Goal: Information Seeking & Learning: Check status

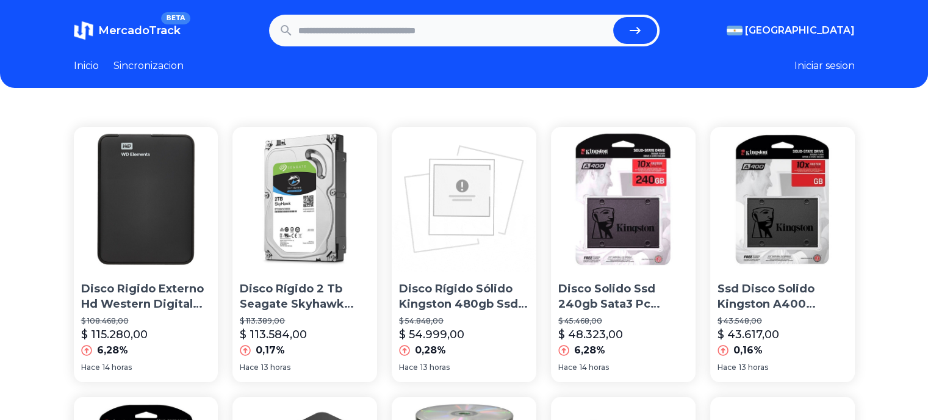
click at [395, 48] on header "MercadoTrack BETA Argentina Argentina Uruguay Mexico Chile Peru Venezuela Colom…" at bounding box center [464, 44] width 928 height 88
click at [395, 37] on input "text" at bounding box center [453, 30] width 310 height 27
type input "******"
click at [613, 17] on button "submit" at bounding box center [635, 30] width 44 height 27
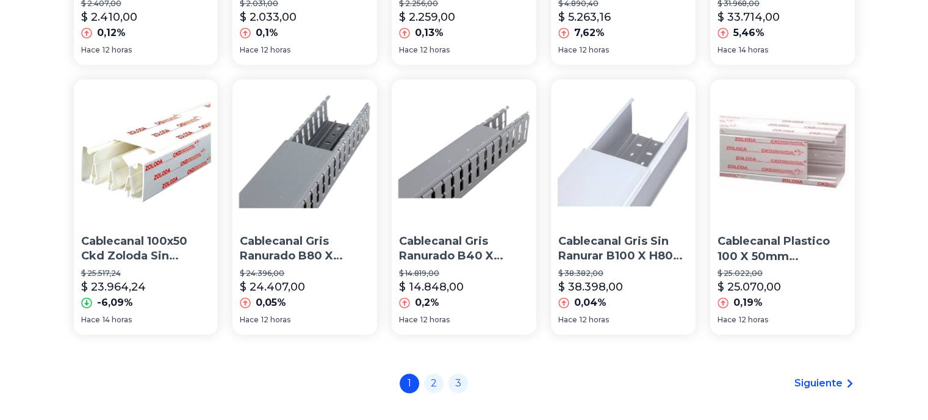
scroll to position [915, 0]
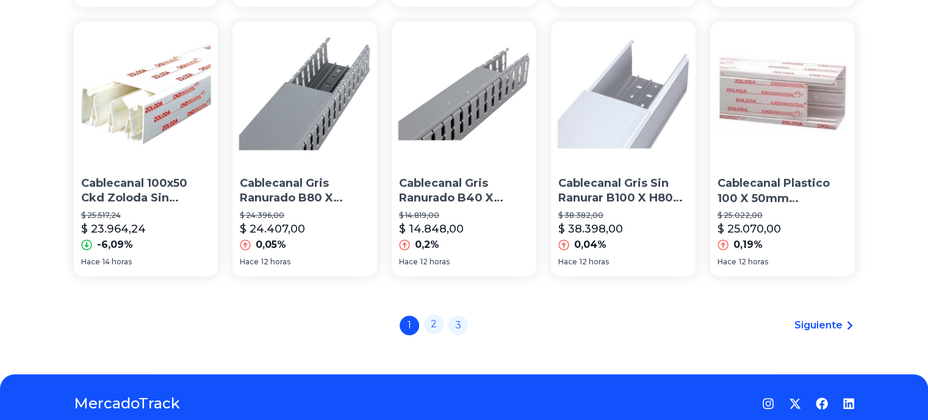
click at [437, 329] on link "2" at bounding box center [434, 324] width 20 height 20
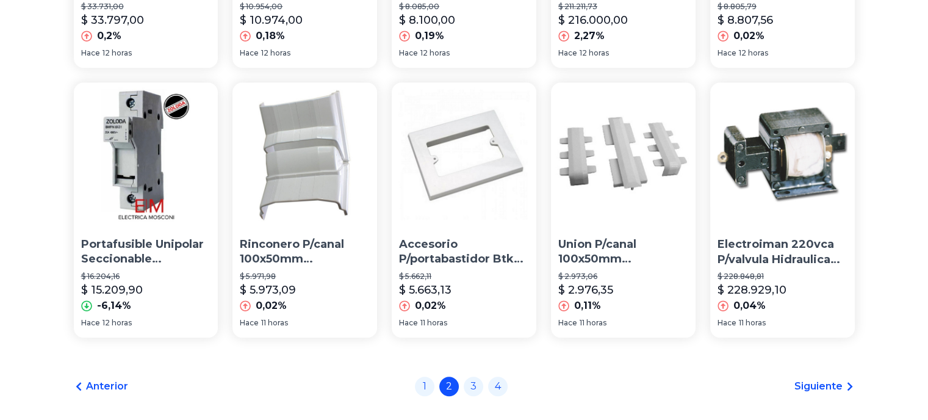
scroll to position [962, 0]
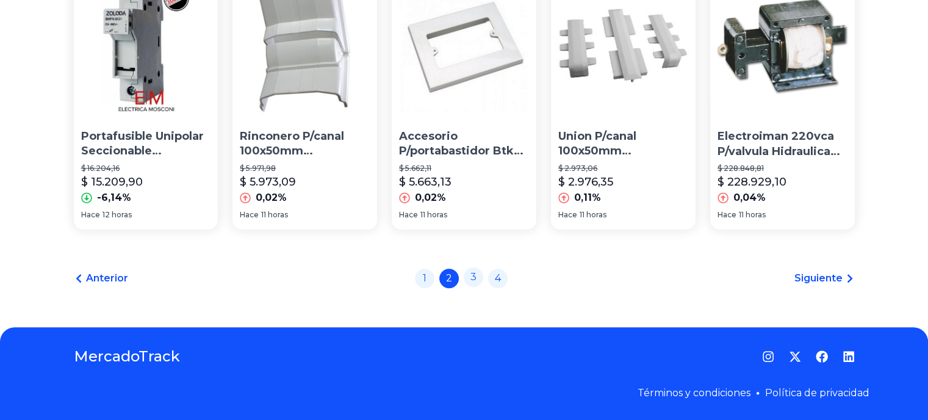
click at [480, 282] on link "3" at bounding box center [474, 277] width 20 height 20
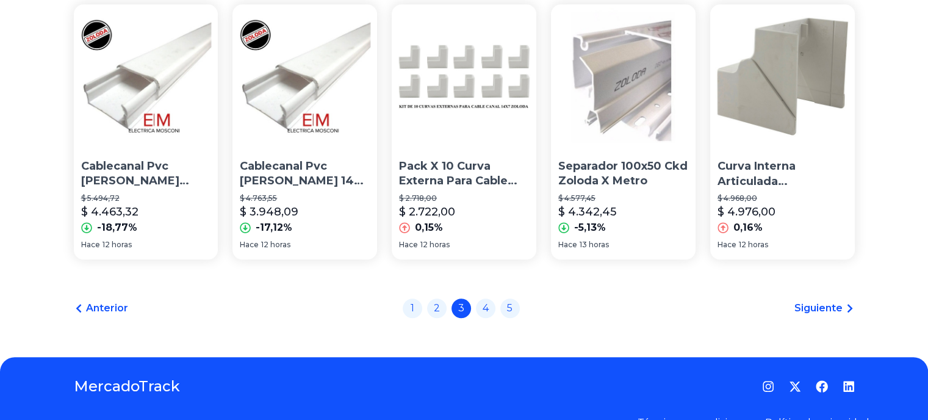
scroll to position [962, 0]
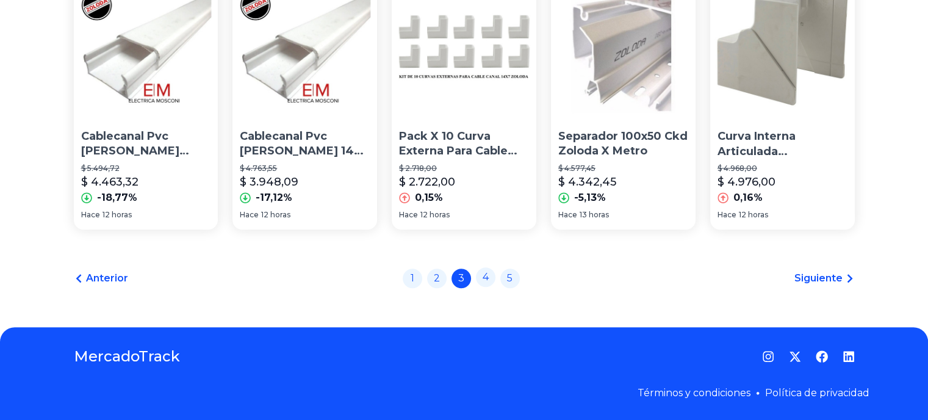
click at [492, 284] on link "4" at bounding box center [486, 277] width 20 height 20
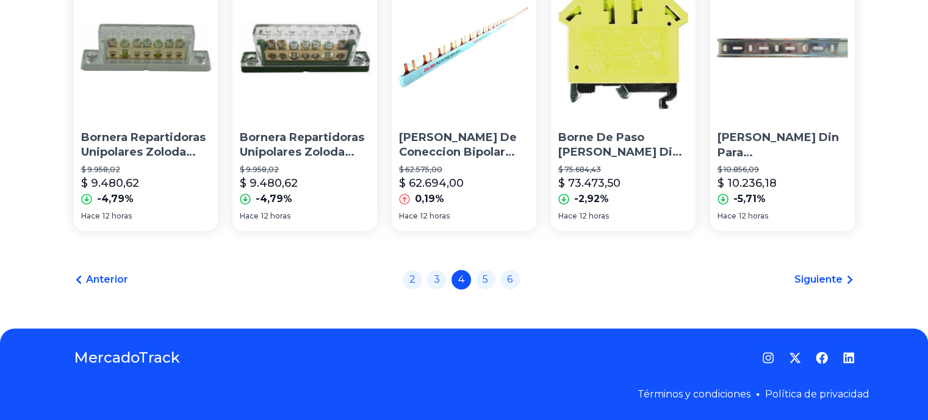
scroll to position [962, 0]
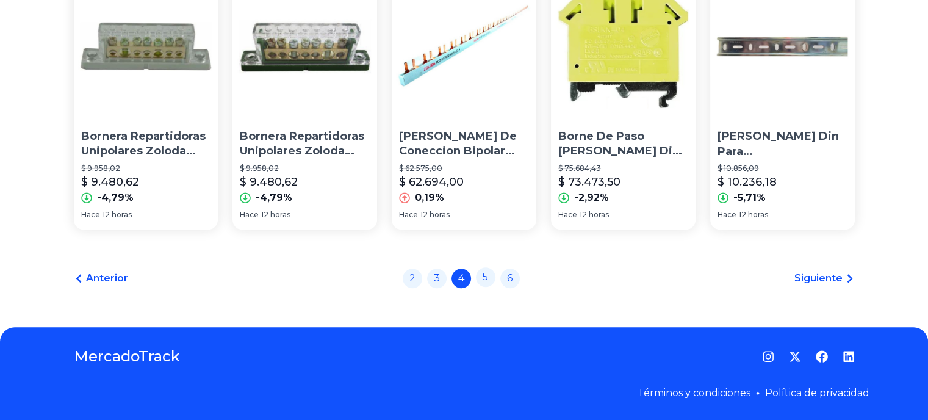
click at [495, 275] on link "5" at bounding box center [486, 277] width 20 height 20
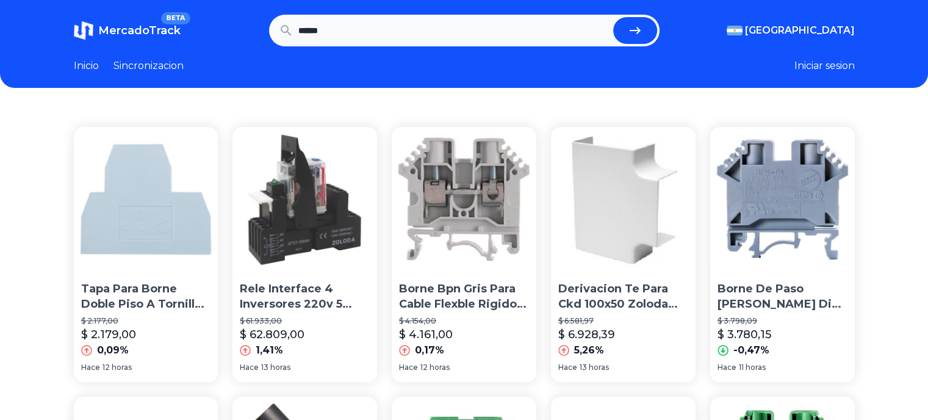
drag, startPoint x: 368, startPoint y: 25, endPoint x: 126, endPoint y: 13, distance: 242.4
click at [126, 13] on header "MercadoTrack BETA [GEOGRAPHIC_DATA] [GEOGRAPHIC_DATA] [GEOGRAPHIC_DATA] [GEOGRA…" at bounding box center [464, 44] width 928 height 88
click at [342, 30] on input "text" at bounding box center [453, 30] width 310 height 27
click at [129, 65] on link "Sincronizacion" at bounding box center [148, 66] width 70 height 15
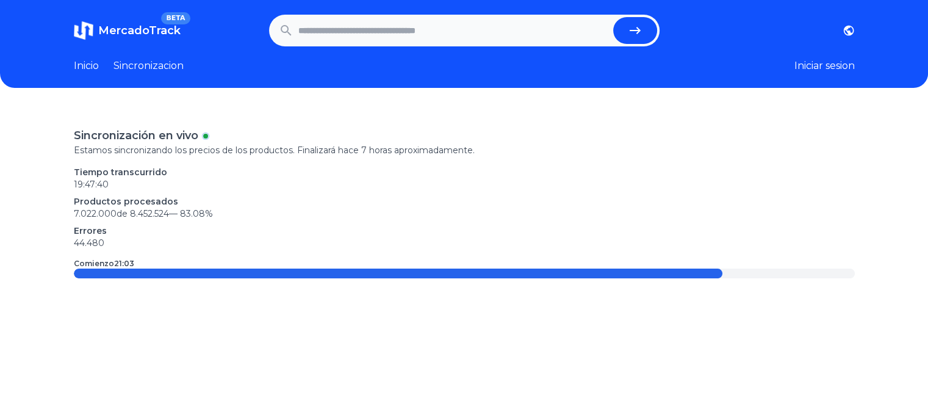
click at [90, 65] on link "Inicio" at bounding box center [86, 66] width 25 height 15
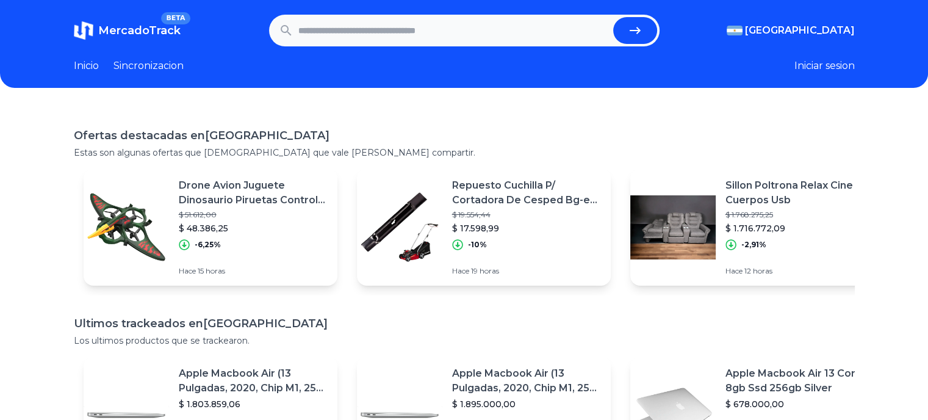
click at [159, 32] on span "MercadoTrack" at bounding box center [139, 30] width 82 height 13
click at [249, 201] on p "Drone Avion Juguete Dinosaurio Piruetas Control Full" at bounding box center [253, 192] width 149 height 29
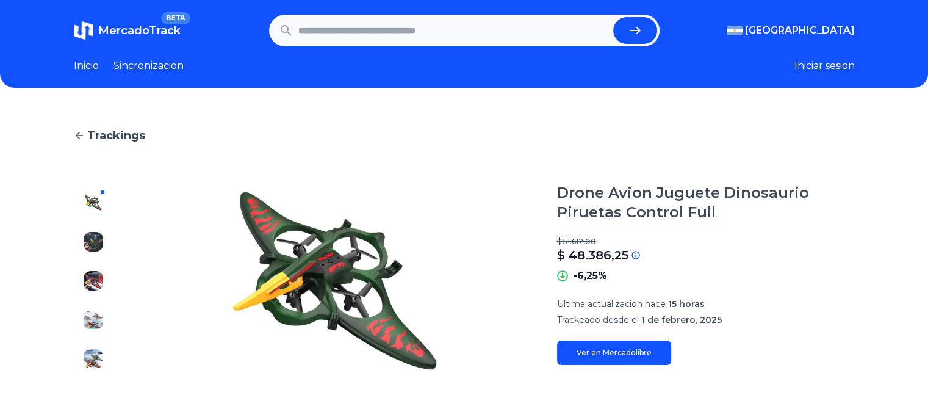
click at [129, 131] on span "Trackings" at bounding box center [116, 135] width 58 height 17
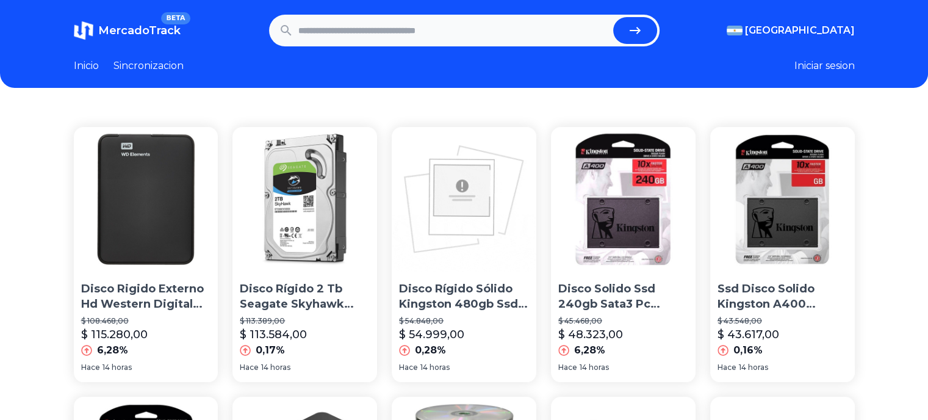
click at [473, 41] on input "text" at bounding box center [453, 30] width 310 height 27
click at [534, 29] on input "text" at bounding box center [453, 30] width 310 height 27
